Goal: Transaction & Acquisition: Subscribe to service/newsletter

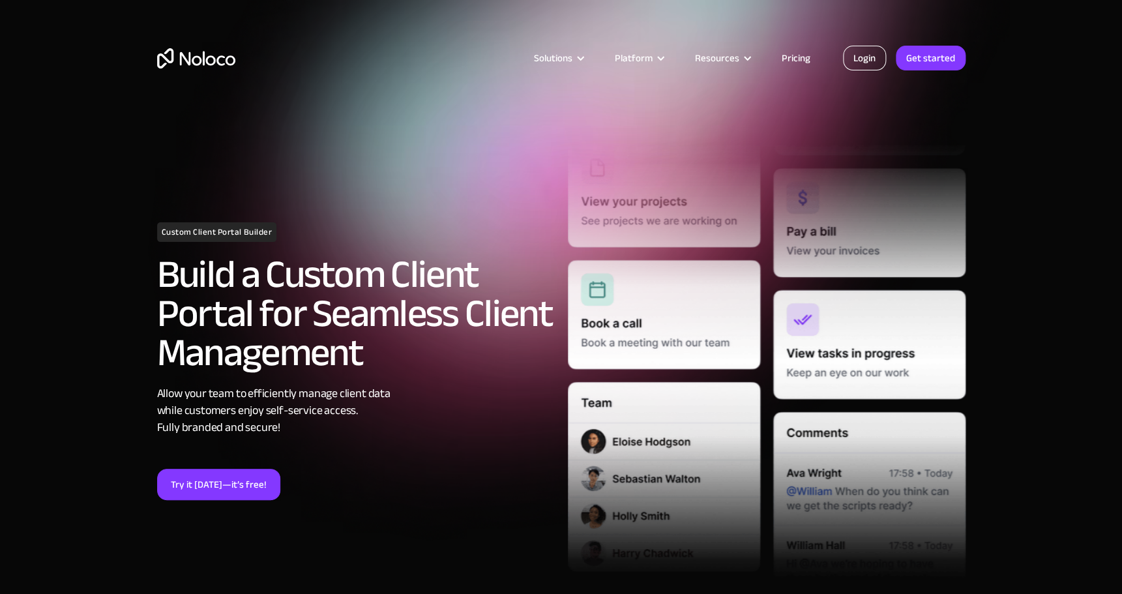
click at [854, 55] on link "Login" at bounding box center [864, 58] width 43 height 25
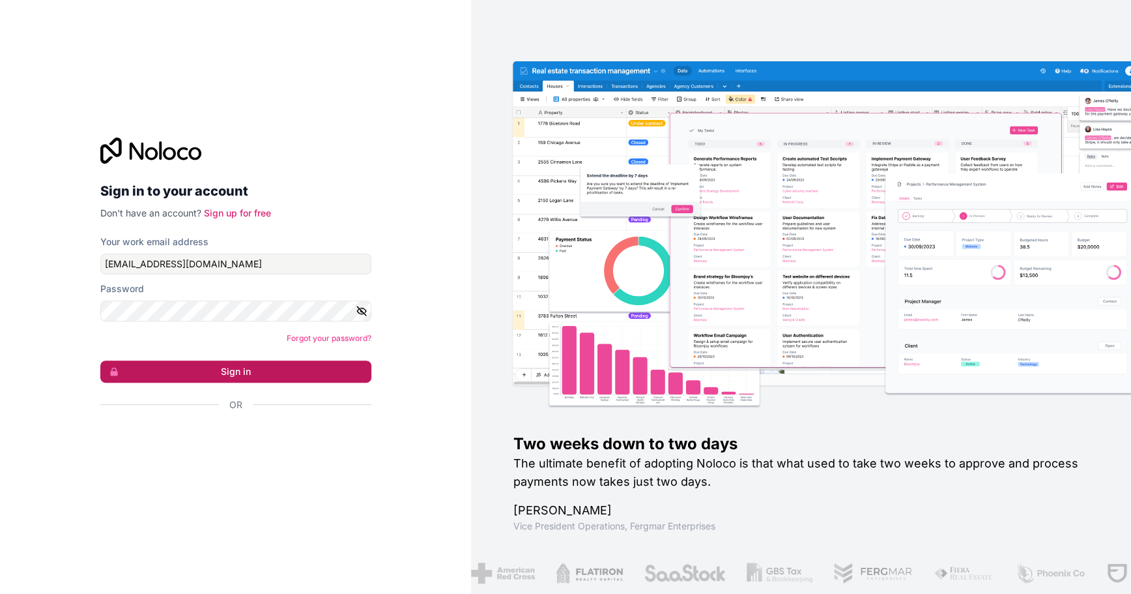
click at [215, 370] on button "Sign in" at bounding box center [235, 371] width 271 height 22
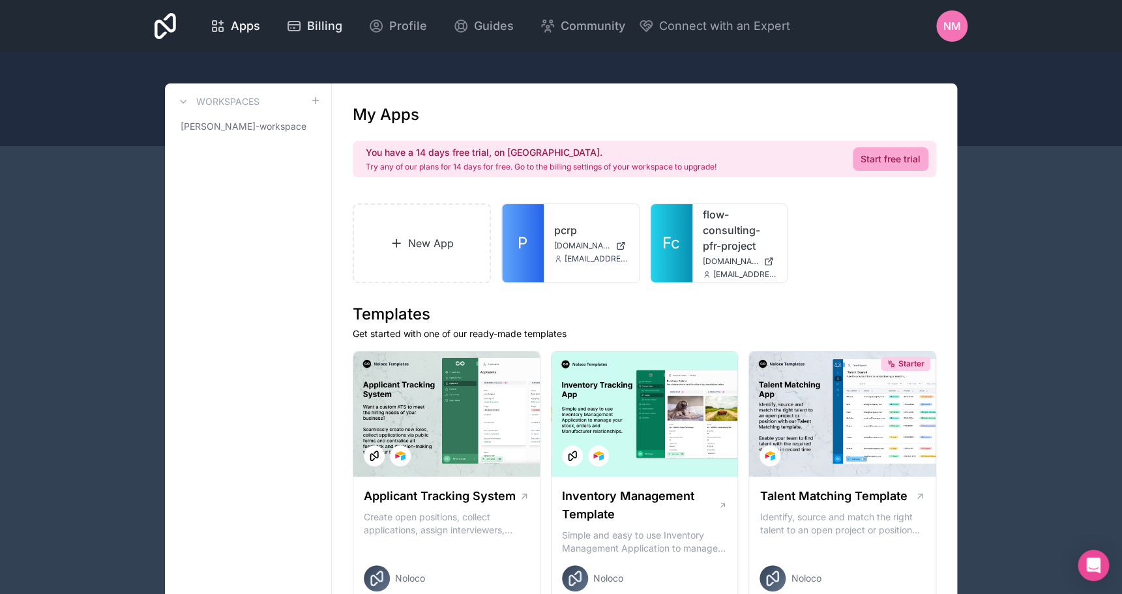
click at [342, 27] on span "Billing" at bounding box center [324, 26] width 35 height 18
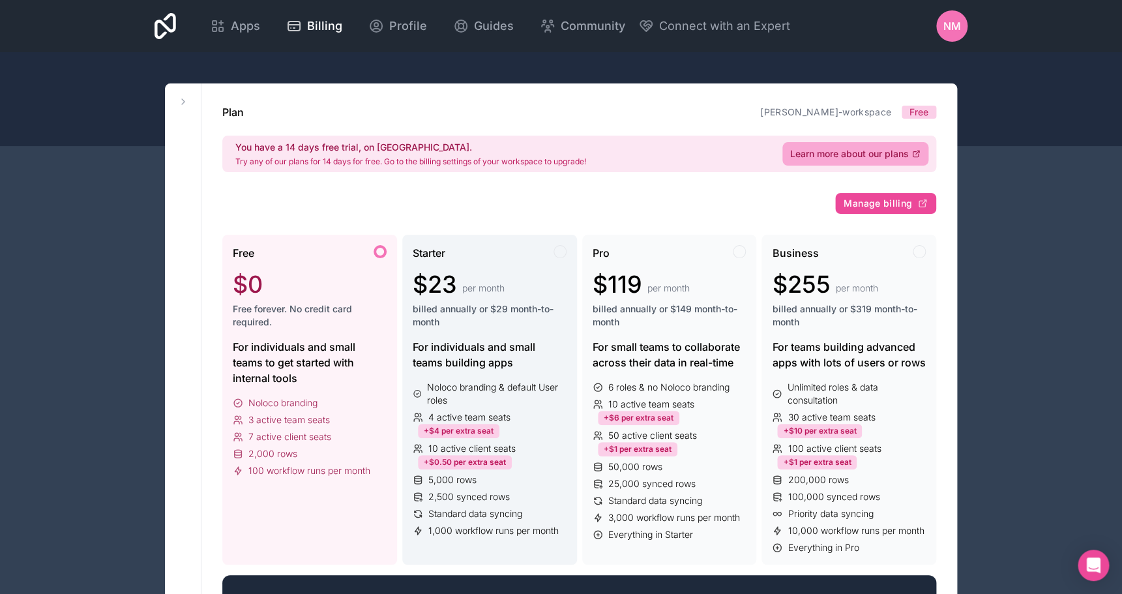
click at [471, 349] on div "For individuals and small teams building apps" at bounding box center [490, 354] width 154 height 31
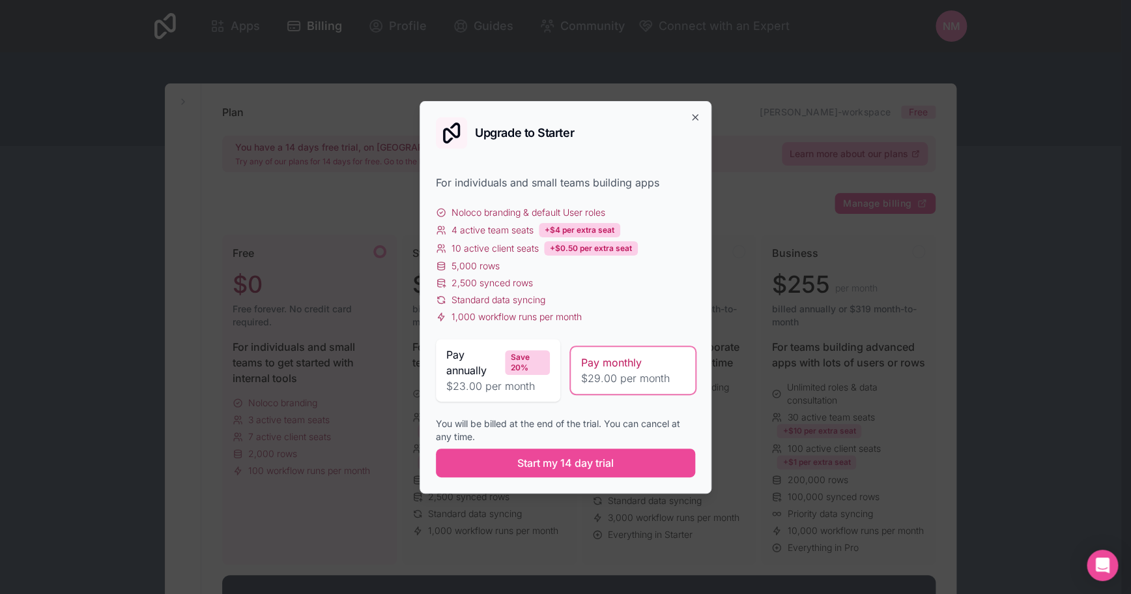
click at [475, 366] on span "Pay annually" at bounding box center [472, 362] width 53 height 31
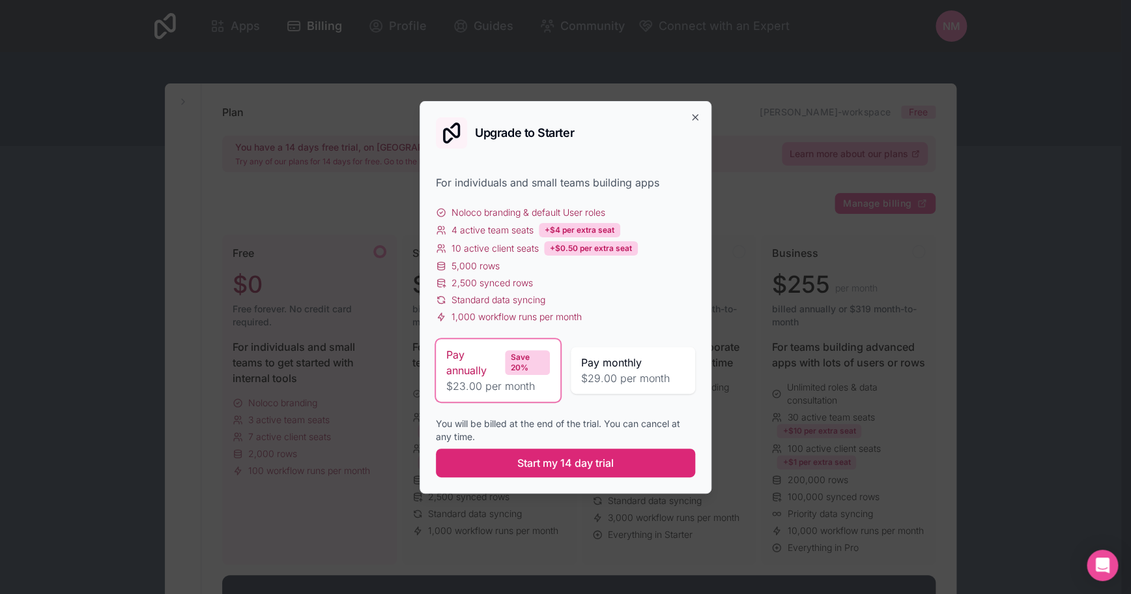
click at [574, 461] on span "Start my 14 day trial" at bounding box center [565, 463] width 96 height 16
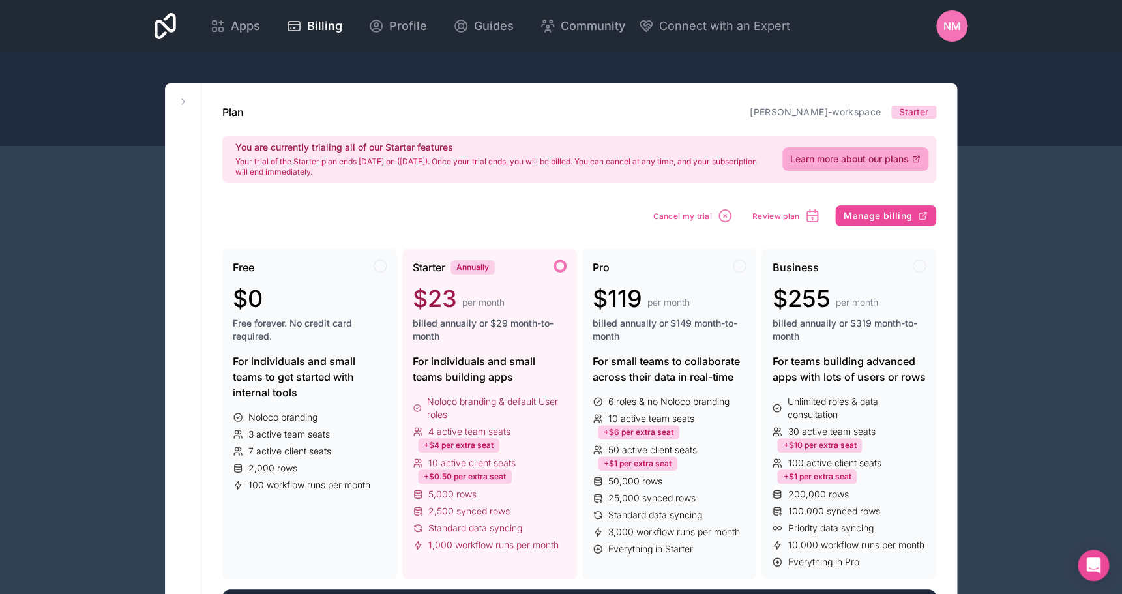
click at [946, 26] on span "NM" at bounding box center [952, 26] width 18 height 16
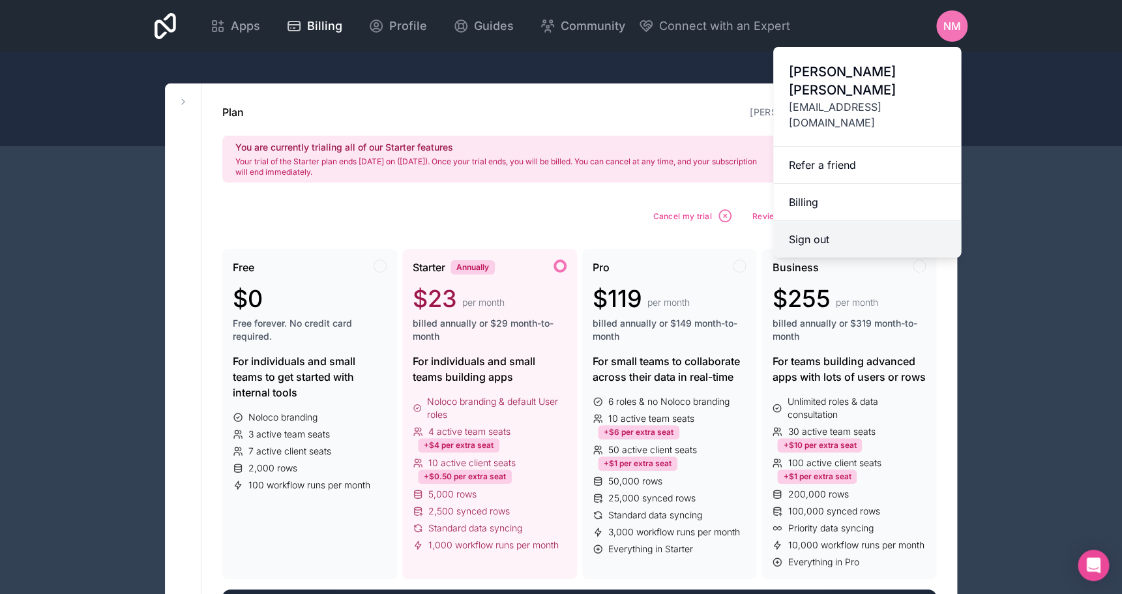
click at [857, 221] on button "Sign out" at bounding box center [867, 239] width 188 height 36
